Goal: Task Accomplishment & Management: Manage account settings

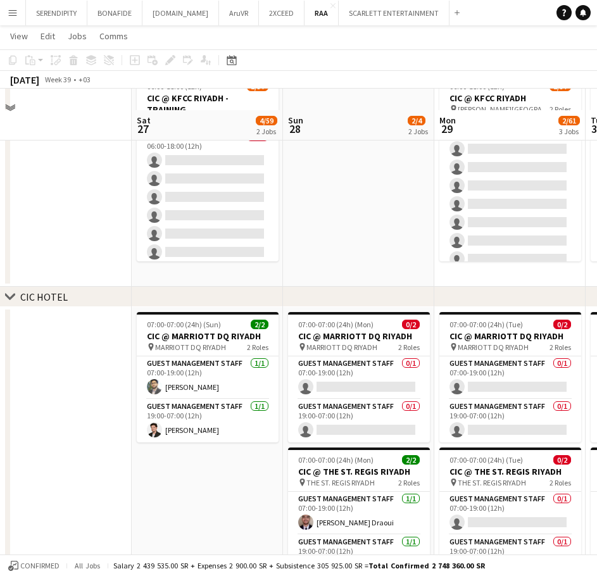
scroll to position [127, 0]
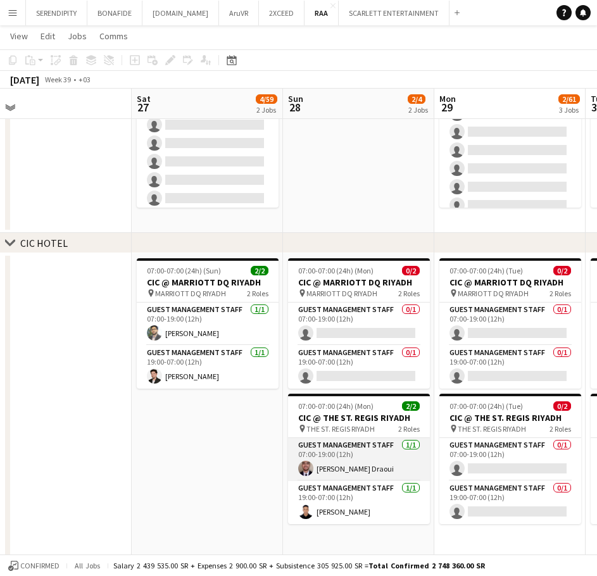
click at [371, 467] on app-card-role "Guest Management Staff [DATE] 07:00-19:00 (12h) [PERSON_NAME] Draoui" at bounding box center [359, 459] width 142 height 43
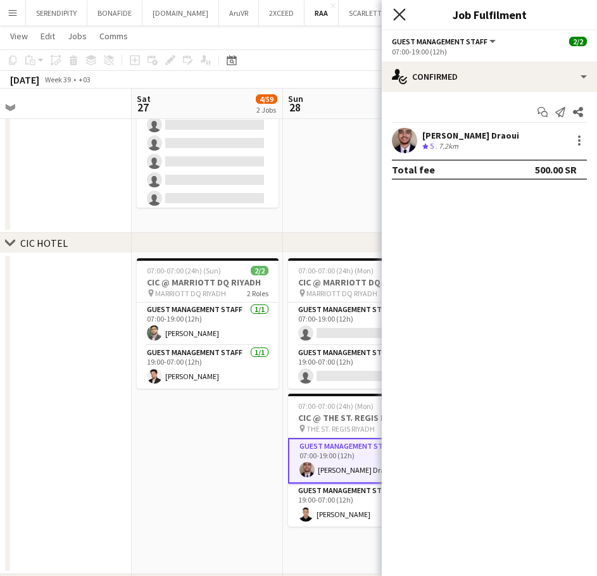
click at [402, 18] on icon at bounding box center [399, 14] width 12 height 12
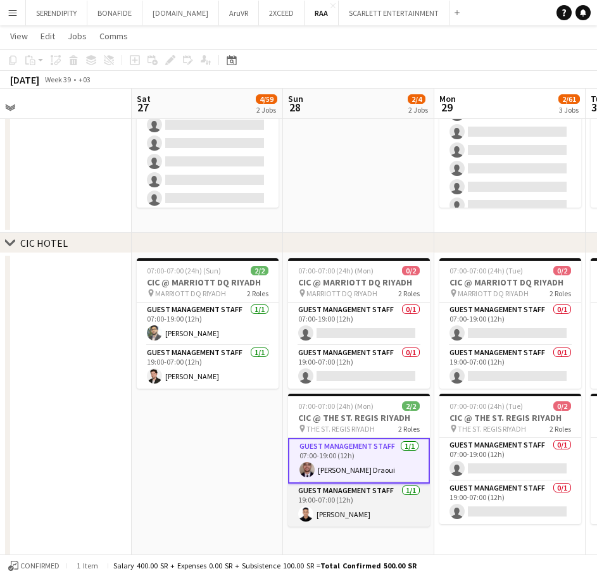
click at [365, 517] on app-card-role "Guest Management Staff [DATE] 19:00-07:00 (12h) [PERSON_NAME]" at bounding box center [359, 504] width 142 height 43
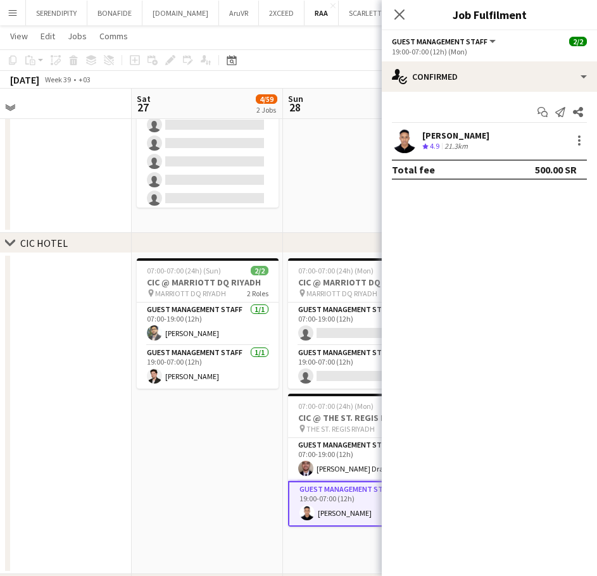
click at [460, 132] on div "[PERSON_NAME]" at bounding box center [455, 135] width 67 height 11
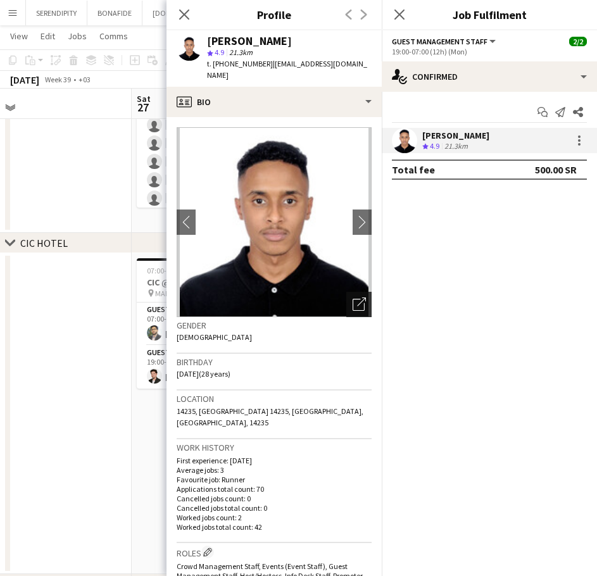
click at [356, 302] on div "Open photos pop-in" at bounding box center [358, 304] width 25 height 25
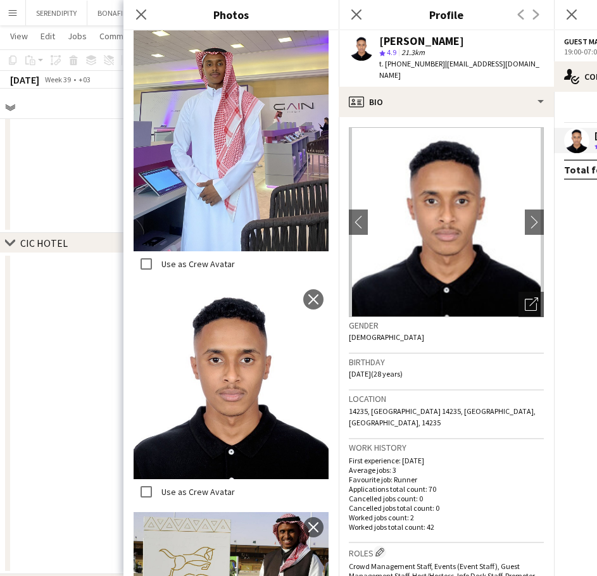
scroll to position [1547, 0]
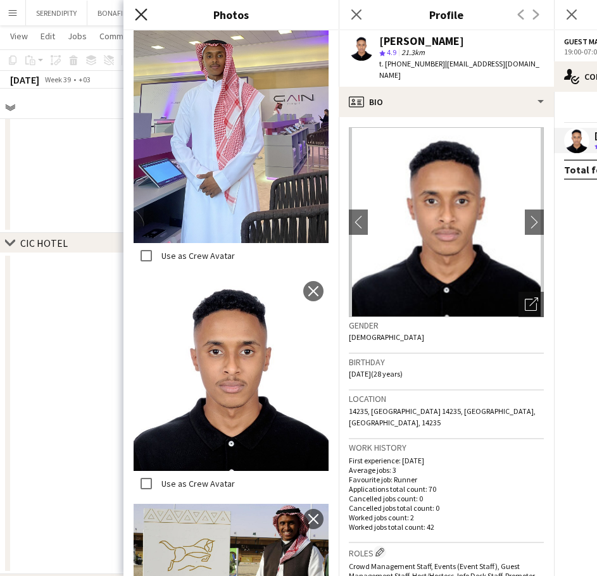
click at [141, 13] on icon "Close pop-in" at bounding box center [141, 14] width 12 height 12
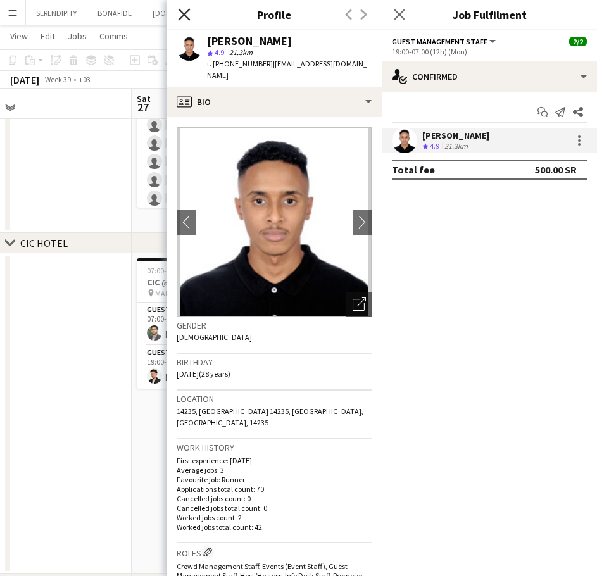
click at [183, 13] on icon at bounding box center [184, 14] width 12 height 12
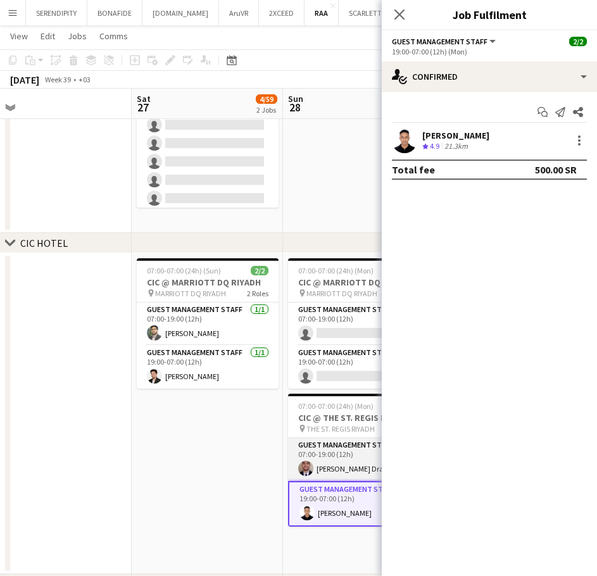
click at [331, 463] on app-card-role "Guest Management Staff [DATE] 07:00-19:00 (12h) [PERSON_NAME] Draoui" at bounding box center [359, 459] width 142 height 43
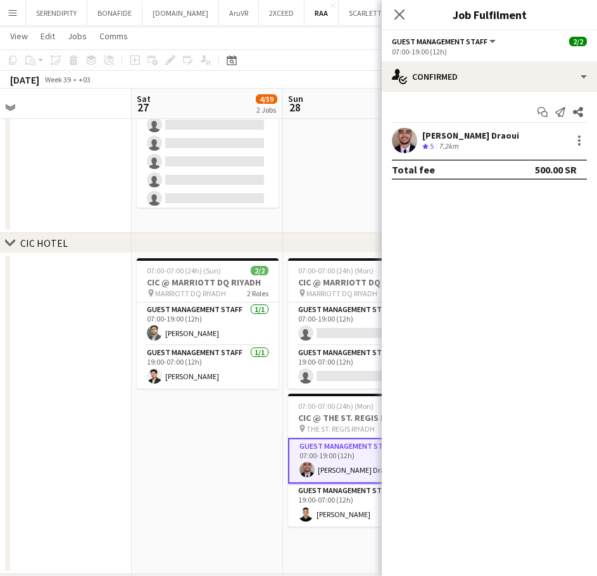
click at [473, 133] on div "[PERSON_NAME] Draoui" at bounding box center [470, 135] width 97 height 11
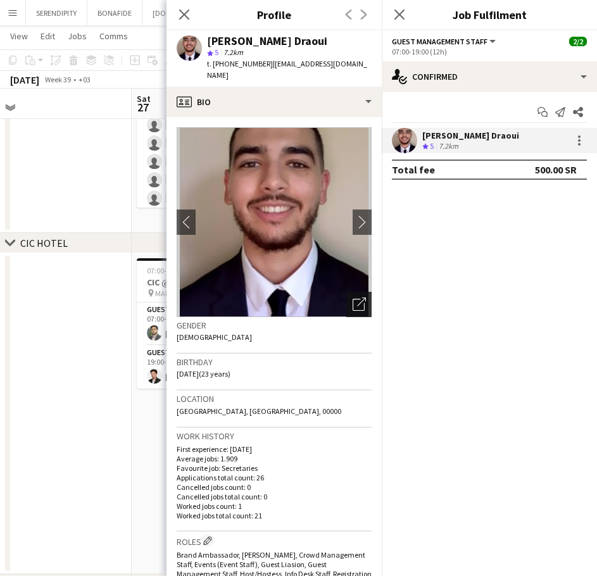
click at [352, 297] on icon "Open photos pop-in" at bounding box center [358, 303] width 13 height 13
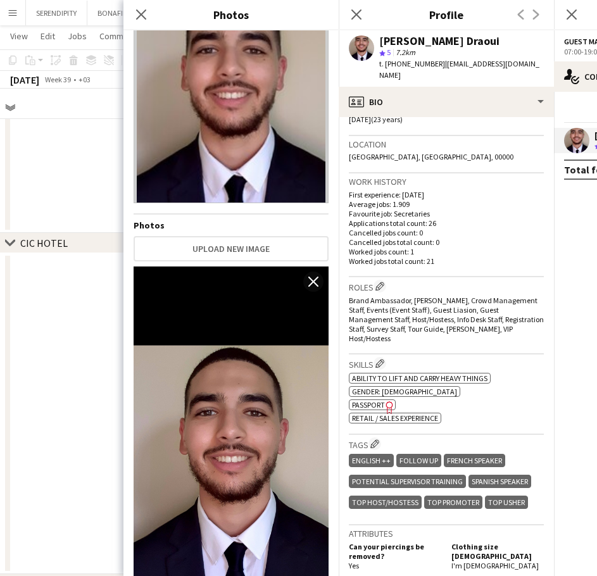
scroll to position [274, 0]
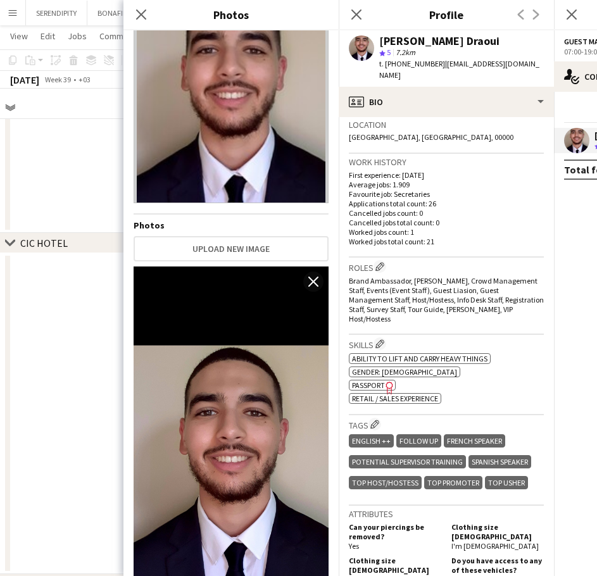
click at [388, 381] on icon "Freelancer has uploaded a photo validation of skill. Click to see" at bounding box center [389, 387] width 13 height 13
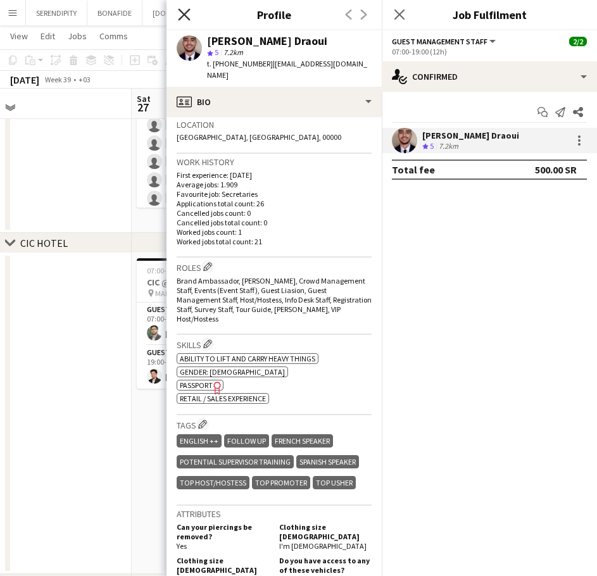
click at [183, 10] on icon "Close pop-in" at bounding box center [184, 14] width 12 height 12
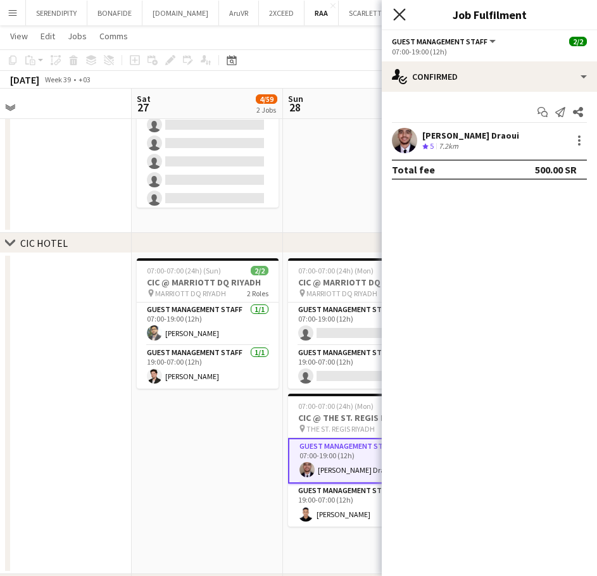
click at [401, 14] on icon "Close pop-in" at bounding box center [399, 14] width 12 height 12
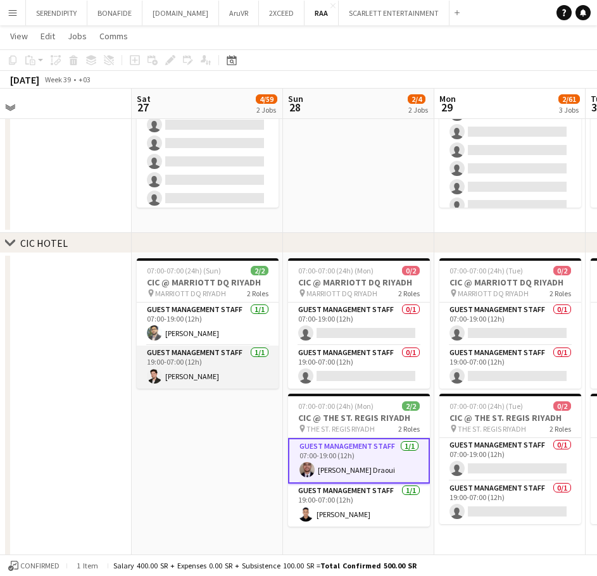
click at [196, 365] on app-card-role "Guest Management Staff [DATE] 19:00-07:00 (12h) [PERSON_NAME]" at bounding box center [208, 366] width 142 height 43
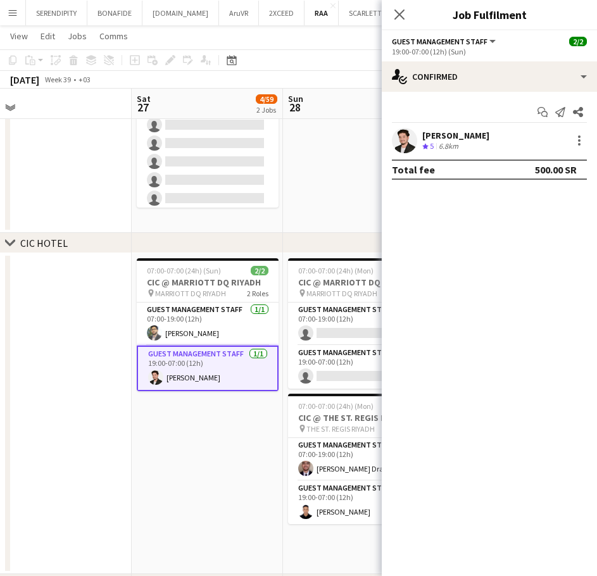
click at [455, 132] on div "[PERSON_NAME]" at bounding box center [455, 135] width 67 height 11
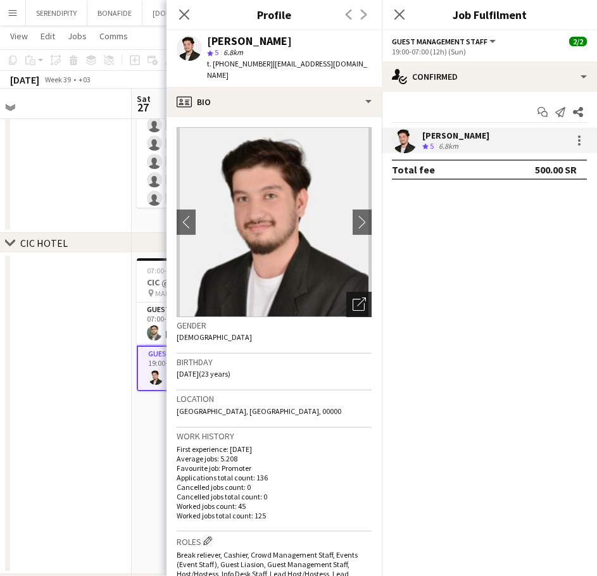
click at [357, 295] on div "Open photos pop-in" at bounding box center [358, 304] width 25 height 25
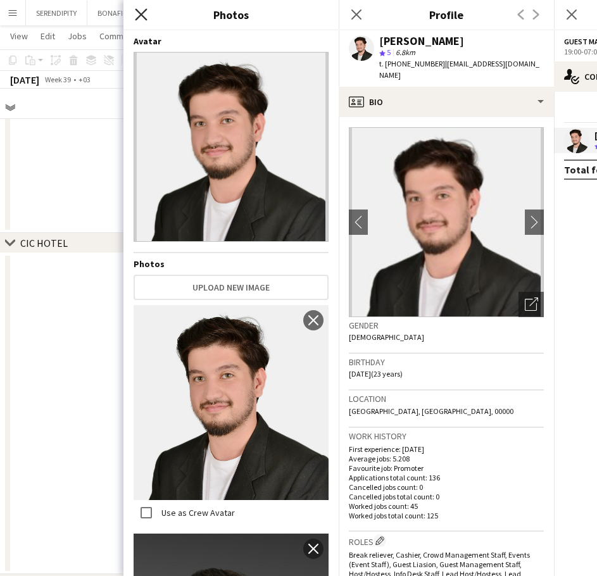
click at [142, 16] on icon at bounding box center [141, 14] width 12 height 12
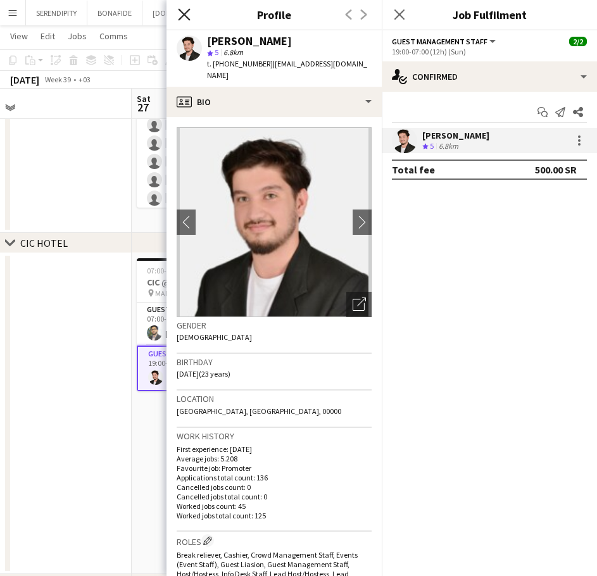
click at [188, 13] on icon "Close pop-in" at bounding box center [184, 14] width 12 height 12
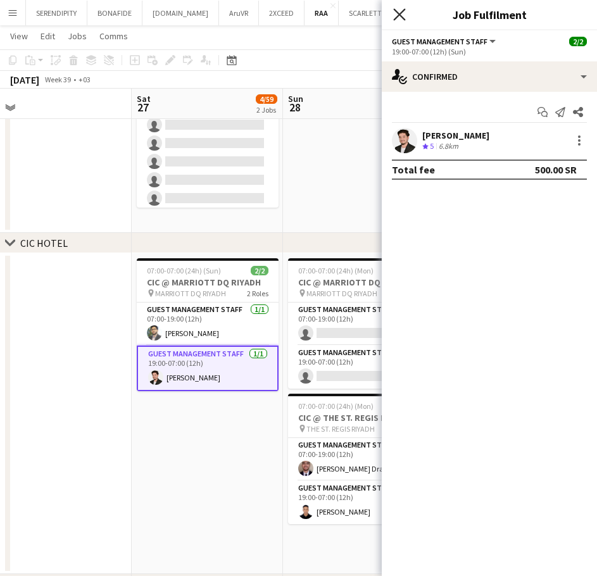
click at [397, 11] on icon "Close pop-in" at bounding box center [399, 14] width 12 height 12
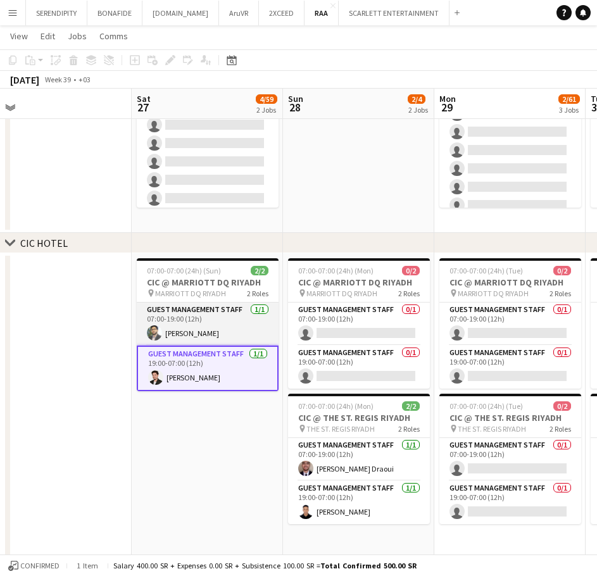
click at [211, 335] on app-card-role "Guest Management Staff [DATE] 07:00-19:00 (12h) [PERSON_NAME]" at bounding box center [208, 323] width 142 height 43
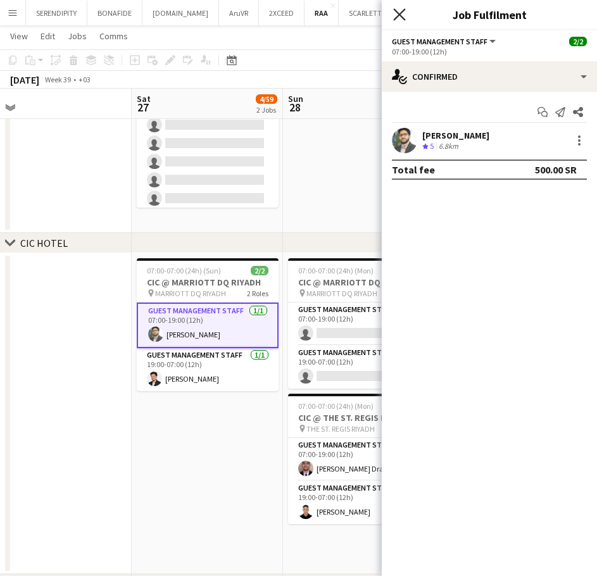
click at [400, 11] on icon "Close pop-in" at bounding box center [399, 14] width 12 height 12
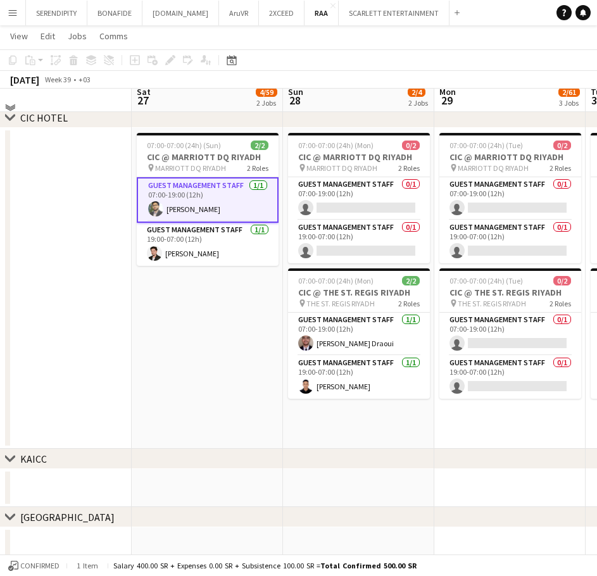
scroll to position [253, 0]
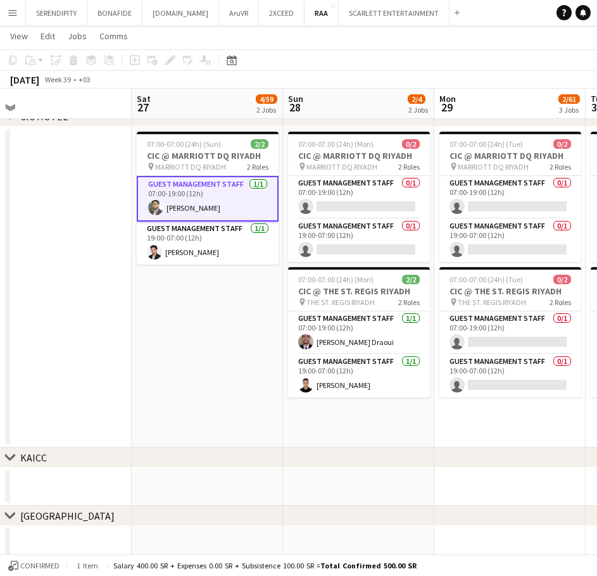
drag, startPoint x: 230, startPoint y: 355, endPoint x: 84, endPoint y: 340, distance: 146.2
click at [84, 340] on app-calendar-viewport "Wed 24 Thu 25 Fri 26 Sat 27 4/59 2 Jobs Sun 28 2/4 2 Jobs Mon 29 2/61 3 Jobs Tu…" at bounding box center [298, 441] width 597 height 1291
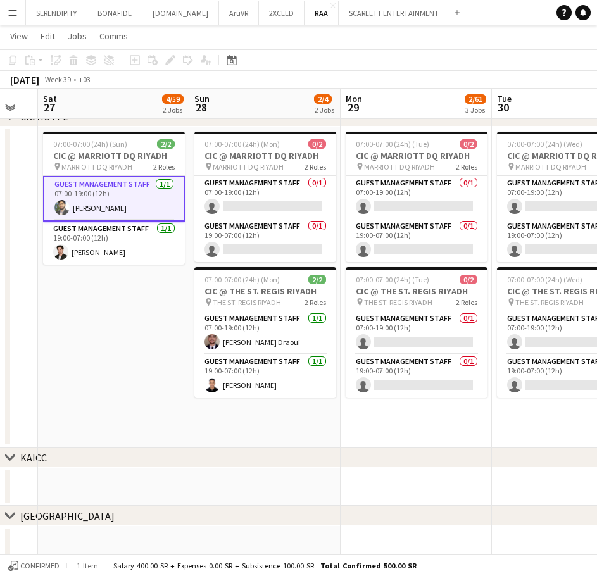
scroll to position [0, 383]
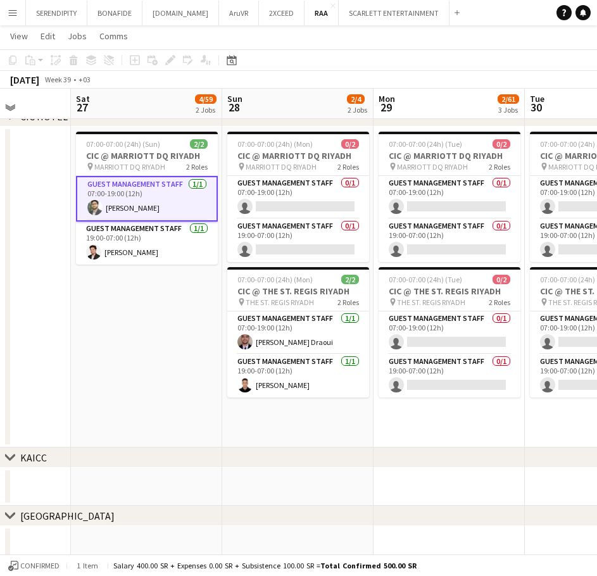
drag, startPoint x: 428, startPoint y: 413, endPoint x: 513, endPoint y: 386, distance: 89.0
click at [513, 386] on app-calendar-viewport "Wed 24 Thu 25 Fri 26 Sat 27 4/59 2 Jobs Sun 28 2/4 2 Jobs Mon 29 2/61 3 Jobs Tu…" at bounding box center [298, 441] width 597 height 1291
click at [163, 238] on app-card-role "Guest Management Staff [DATE] 19:00-07:00 (12h) [PERSON_NAME]" at bounding box center [147, 242] width 142 height 43
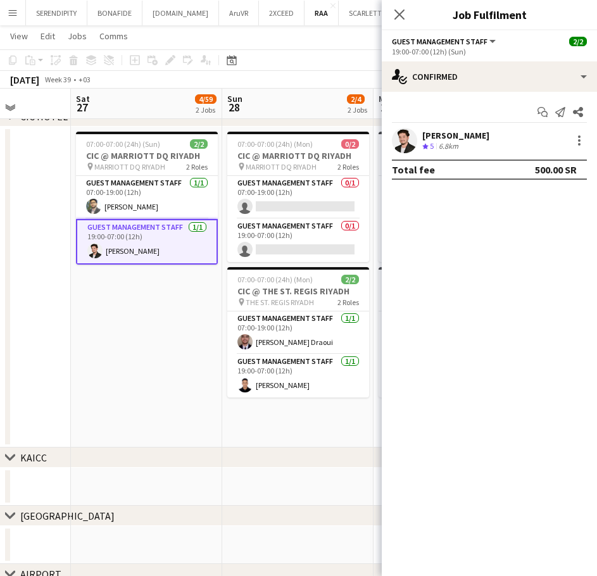
click at [494, 140] on div "[PERSON_NAME] Crew rating 5 6.8km" at bounding box center [488, 140] width 215 height 25
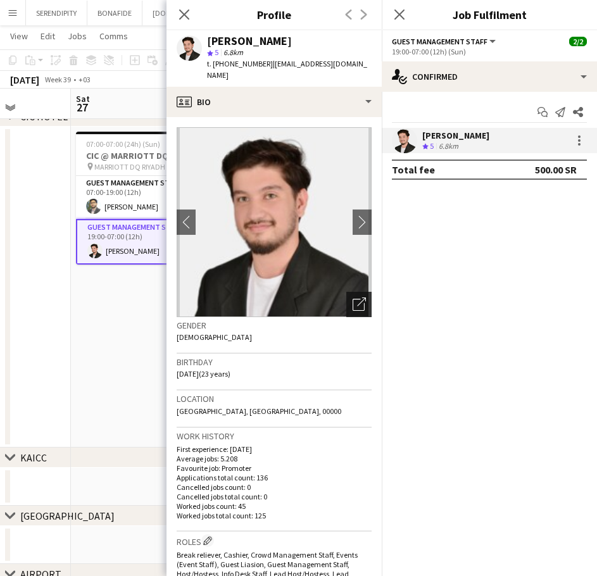
click at [352, 297] on icon "Open photos pop-in" at bounding box center [358, 303] width 13 height 13
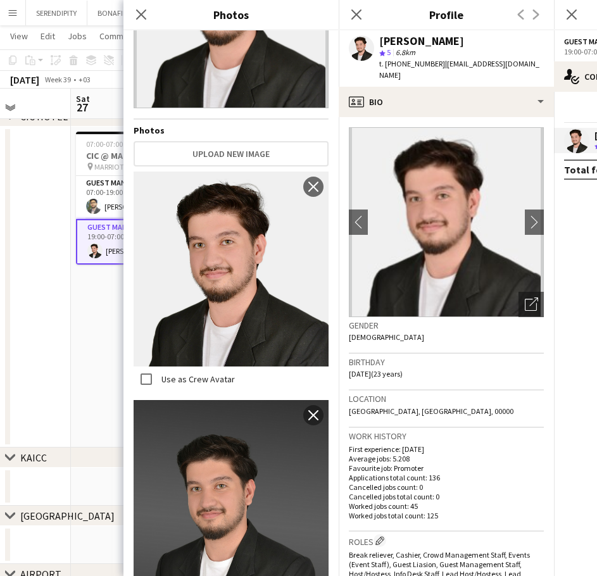
scroll to position [127, 0]
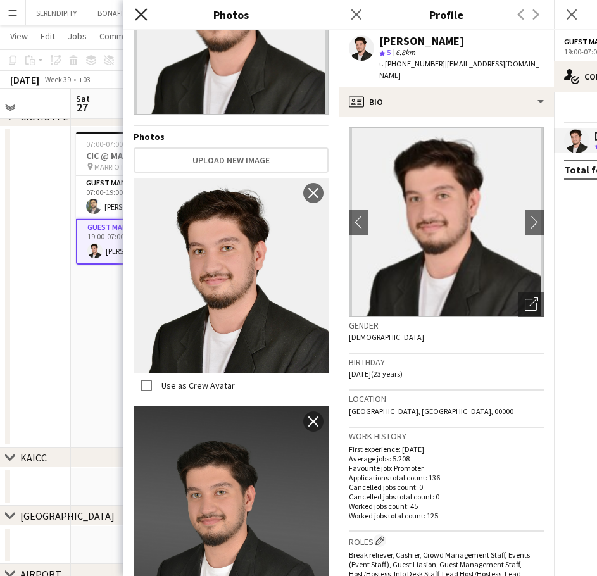
click at [137, 9] on icon "Close pop-in" at bounding box center [141, 14] width 12 height 12
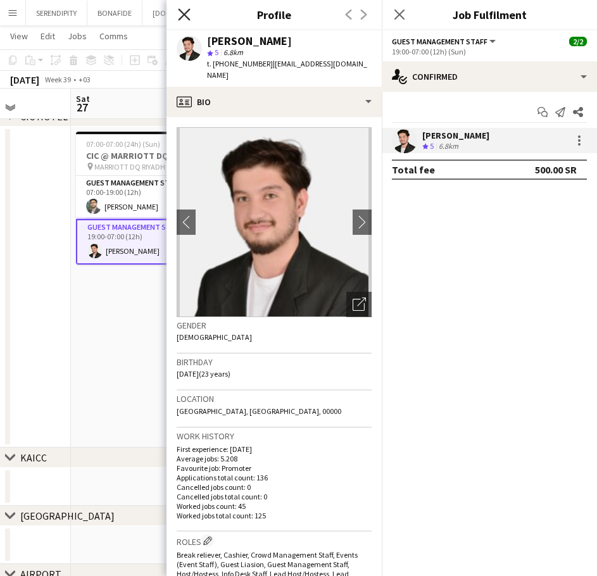
click at [180, 13] on icon "Close pop-in" at bounding box center [184, 14] width 12 height 12
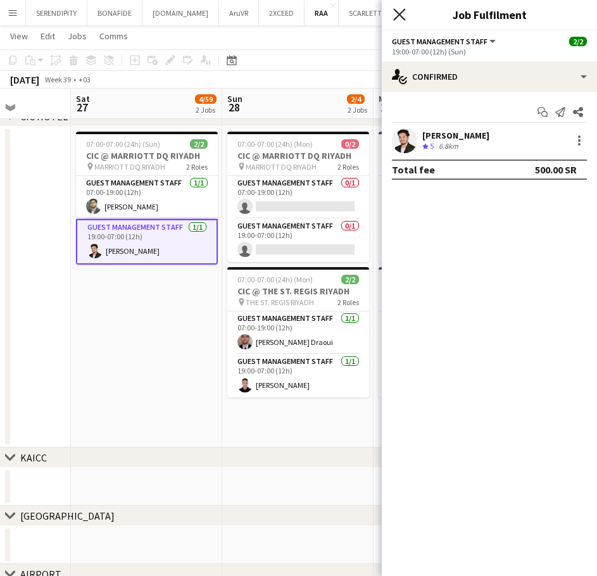
click at [400, 10] on icon "Close pop-in" at bounding box center [399, 14] width 12 height 12
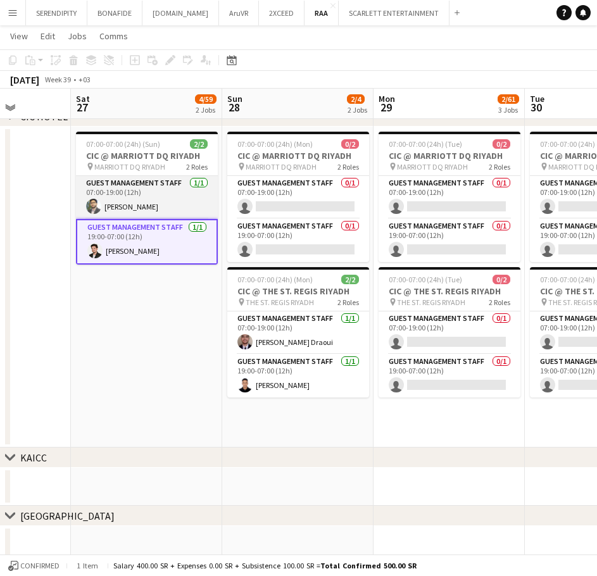
click at [179, 199] on app-card-role "Guest Management Staff [DATE] 07:00-19:00 (12h) [PERSON_NAME]" at bounding box center [147, 197] width 142 height 43
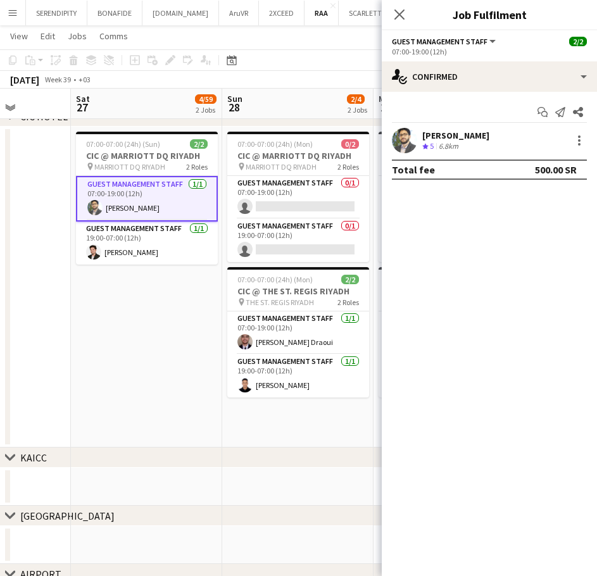
click at [470, 133] on div "[PERSON_NAME]" at bounding box center [455, 135] width 67 height 11
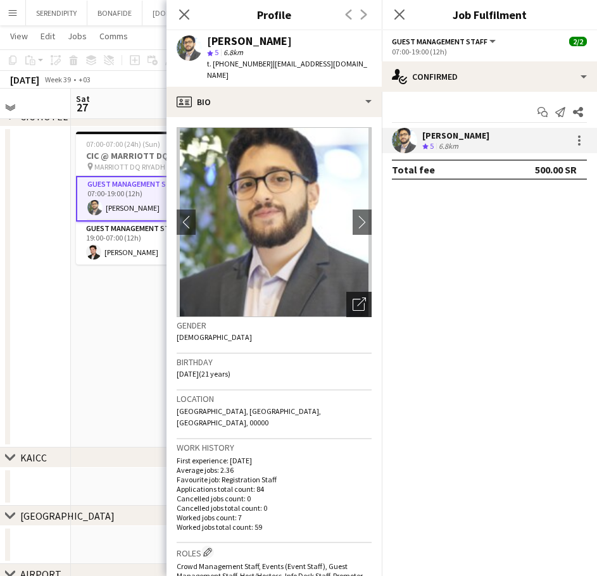
click at [352, 297] on icon "Open photos pop-in" at bounding box center [358, 303] width 13 height 13
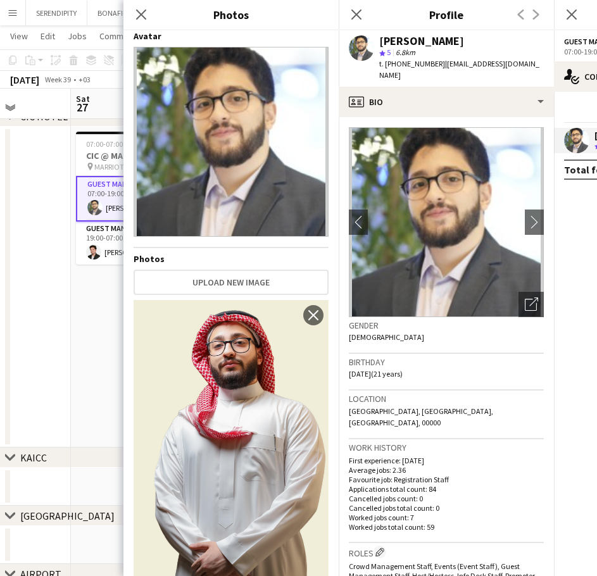
scroll to position [0, 0]
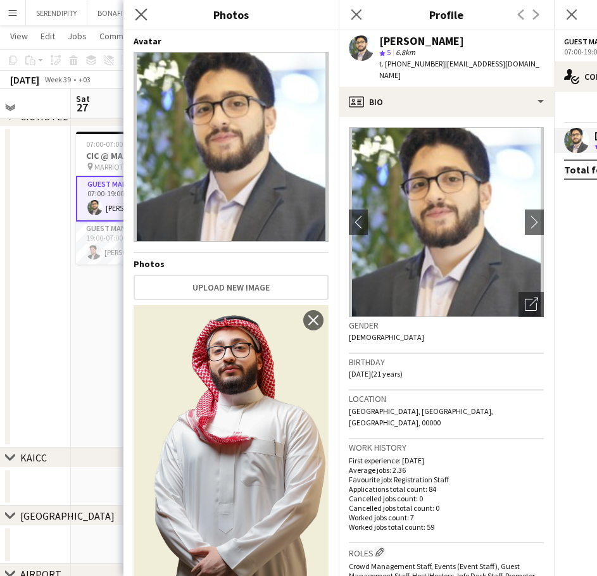
click at [144, 22] on app-icon "Close pop-in" at bounding box center [141, 15] width 18 height 18
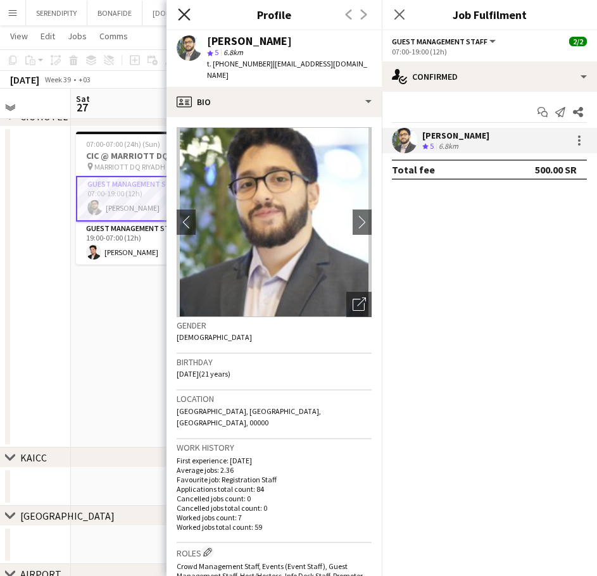
click at [185, 15] on icon "Close pop-in" at bounding box center [184, 14] width 12 height 12
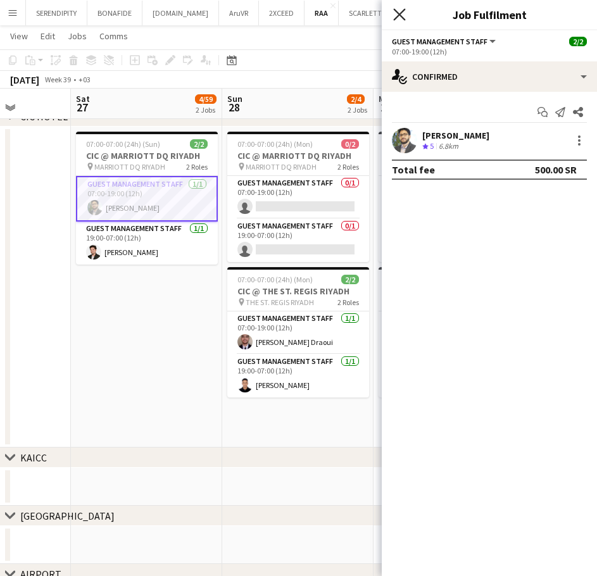
click at [400, 16] on icon at bounding box center [399, 14] width 12 height 12
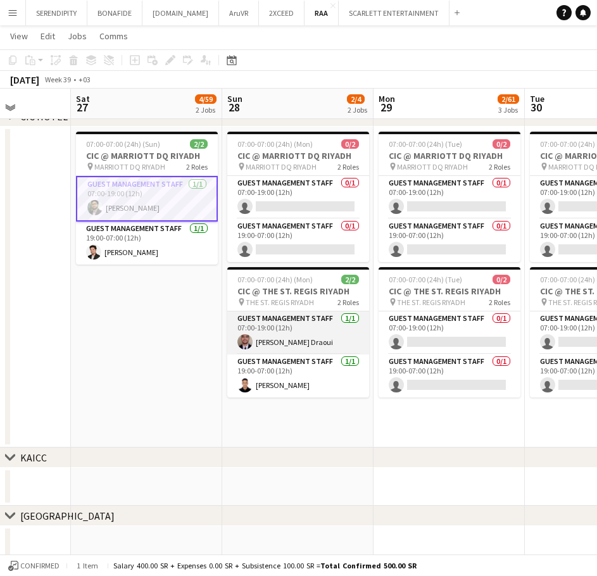
click at [320, 340] on app-card-role "Guest Management Staff [DATE] 07:00-19:00 (12h) [PERSON_NAME] Draoui" at bounding box center [298, 332] width 142 height 43
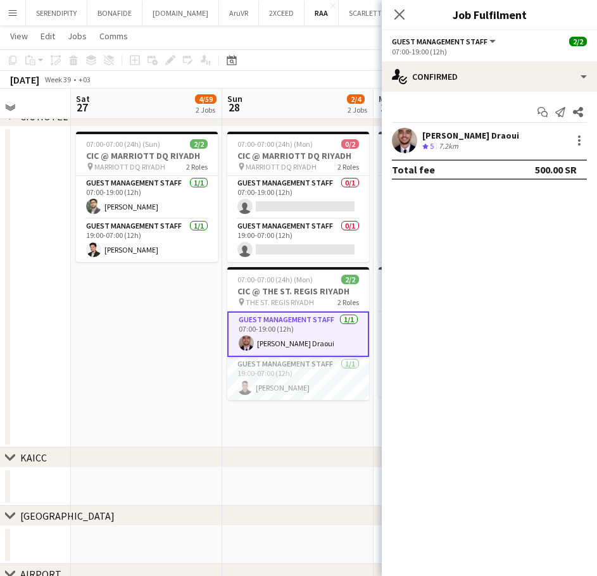
click at [485, 142] on div "Crew rating 5 7.2km" at bounding box center [470, 146] width 97 height 11
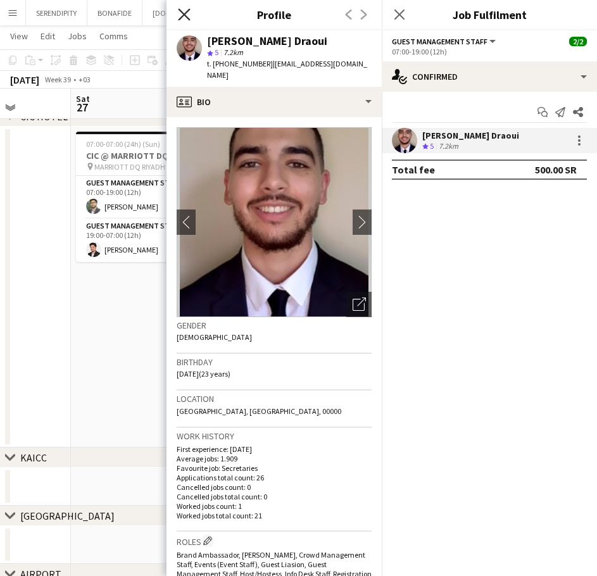
click at [189, 15] on icon "Close pop-in" at bounding box center [184, 14] width 12 height 12
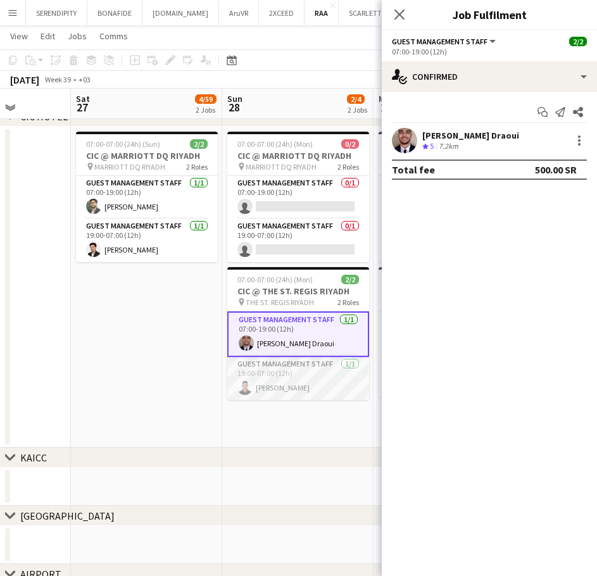
click at [285, 387] on app-card-role "Guest Management Staff [DATE] 19:00-07:00 (12h) [PERSON_NAME]" at bounding box center [298, 378] width 142 height 43
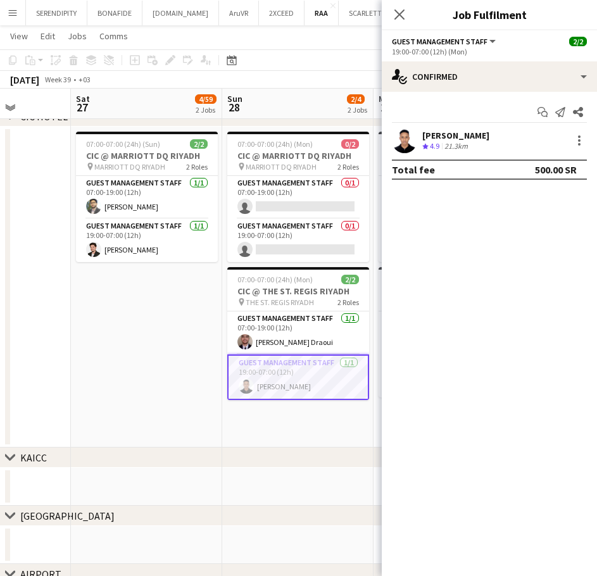
click at [440, 134] on div "[PERSON_NAME]" at bounding box center [455, 135] width 67 height 11
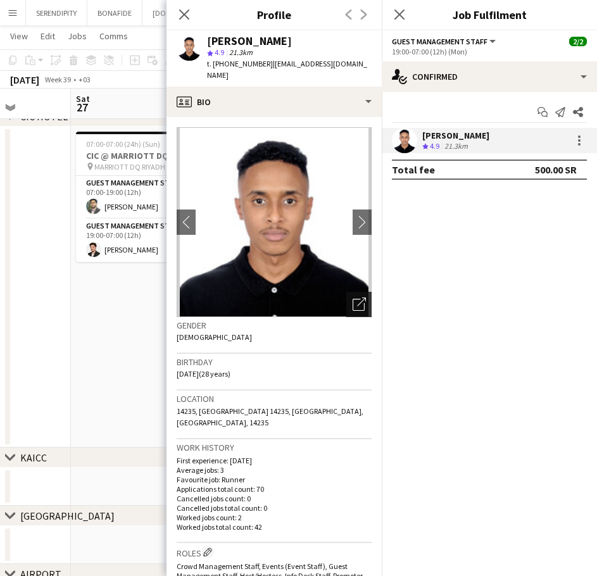
click at [352, 300] on icon "Open photos pop-in" at bounding box center [358, 303] width 13 height 13
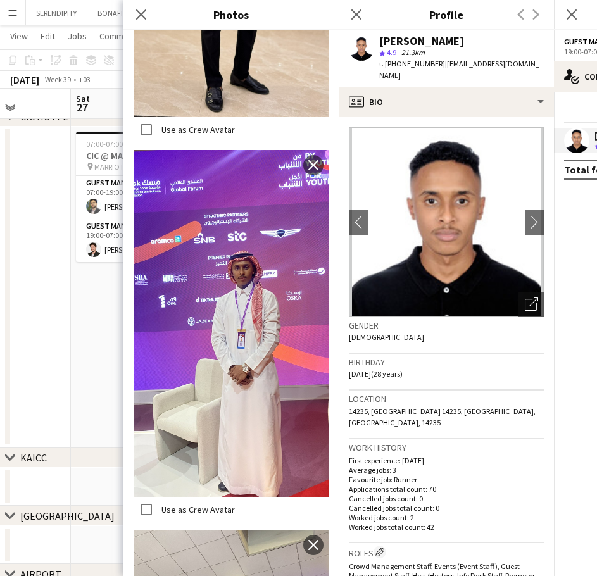
scroll to position [906, 0]
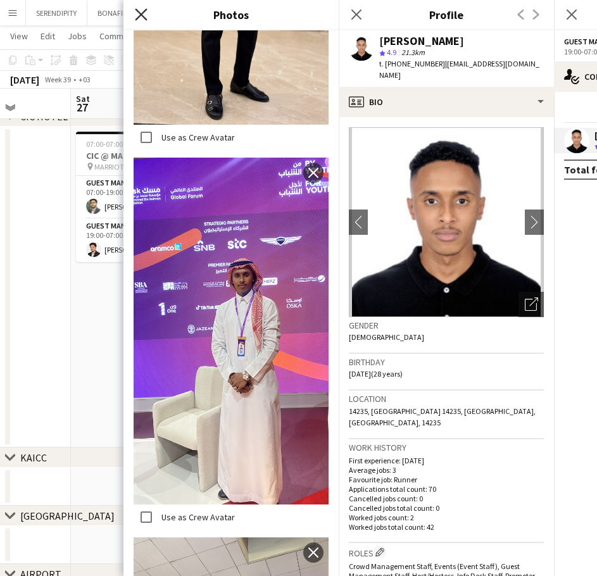
click at [139, 11] on icon "Close pop-in" at bounding box center [141, 14] width 12 height 12
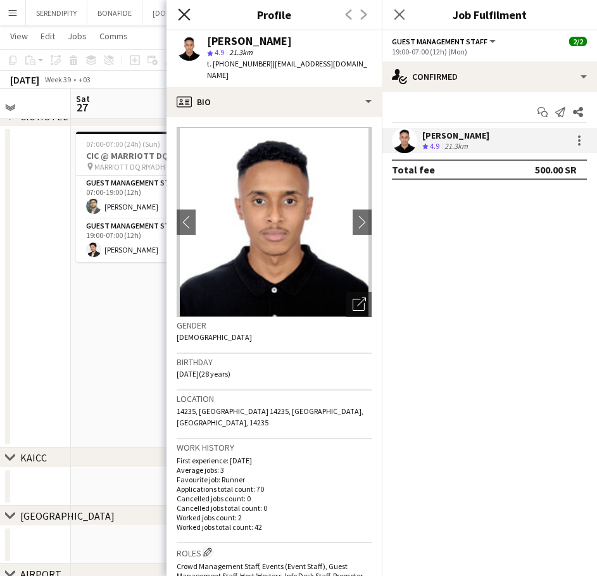
click at [188, 12] on icon "Close pop-in" at bounding box center [184, 14] width 12 height 12
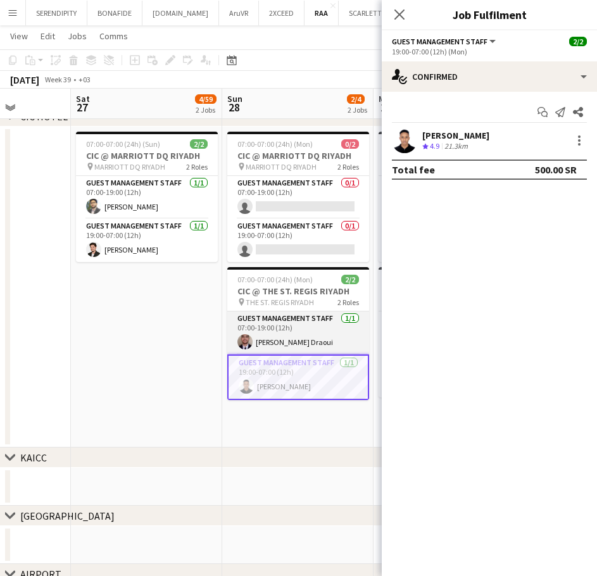
click at [287, 344] on app-card-role "Guest Management Staff [DATE] 07:00-19:00 (12h) [PERSON_NAME] Draoui" at bounding box center [298, 332] width 142 height 43
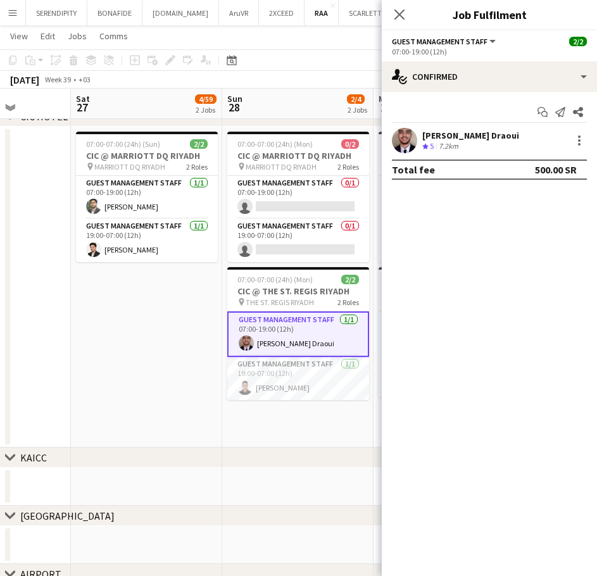
click at [467, 136] on div "[PERSON_NAME] Draoui" at bounding box center [470, 135] width 97 height 11
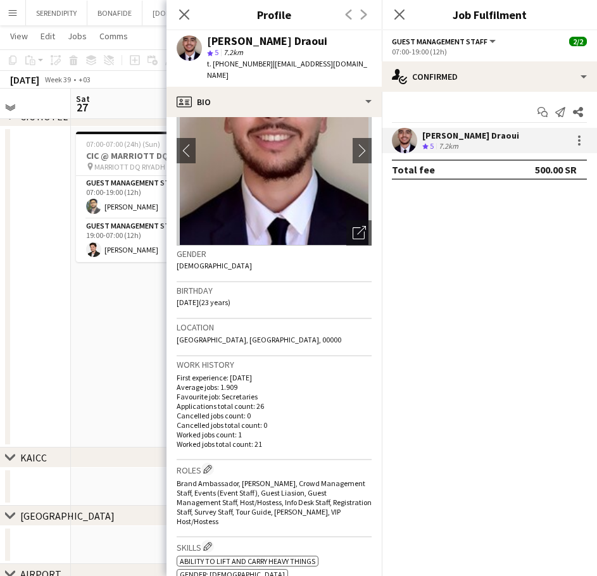
scroll to position [63, 0]
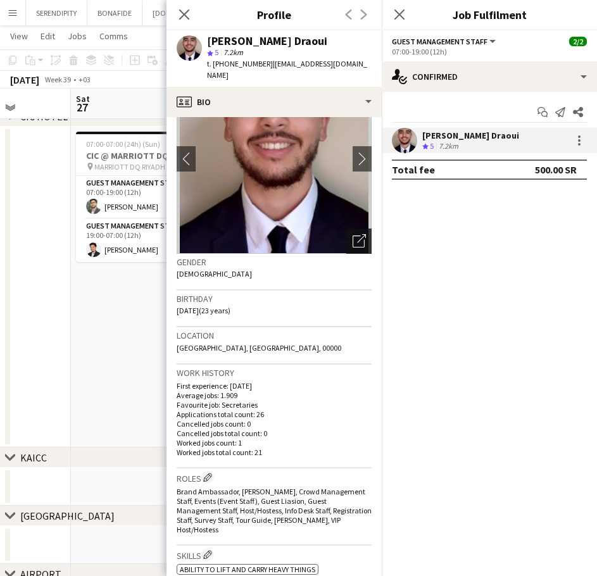
click at [346, 228] on div "Open photos pop-in" at bounding box center [358, 240] width 25 height 25
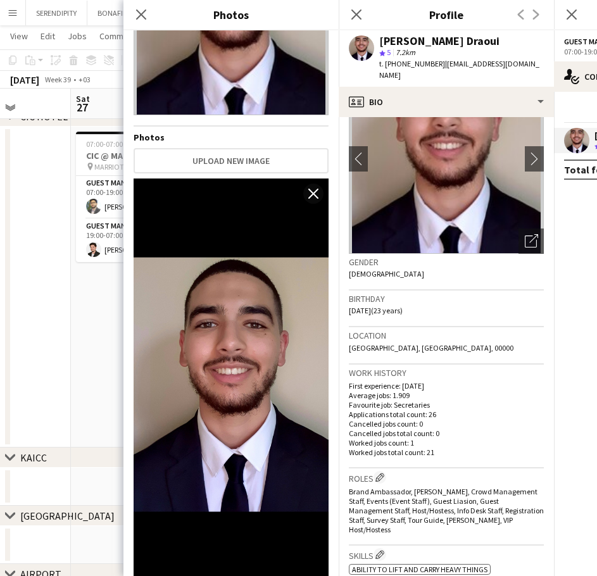
scroll to position [144, 0]
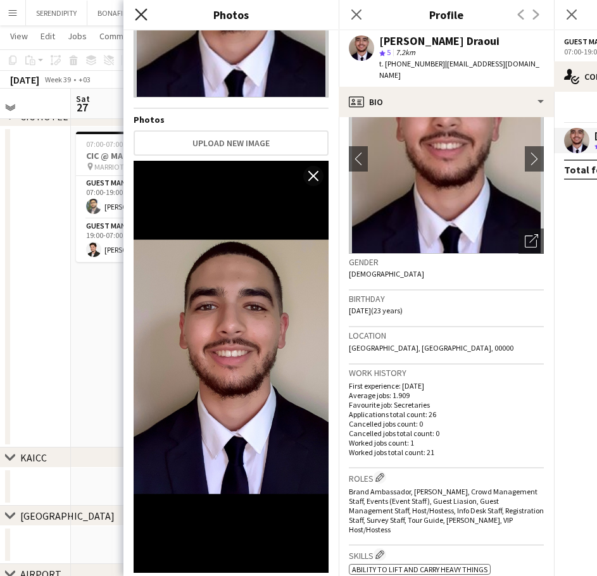
click at [139, 17] on icon at bounding box center [141, 14] width 12 height 12
